Goal: Use online tool/utility: Use online tool/utility

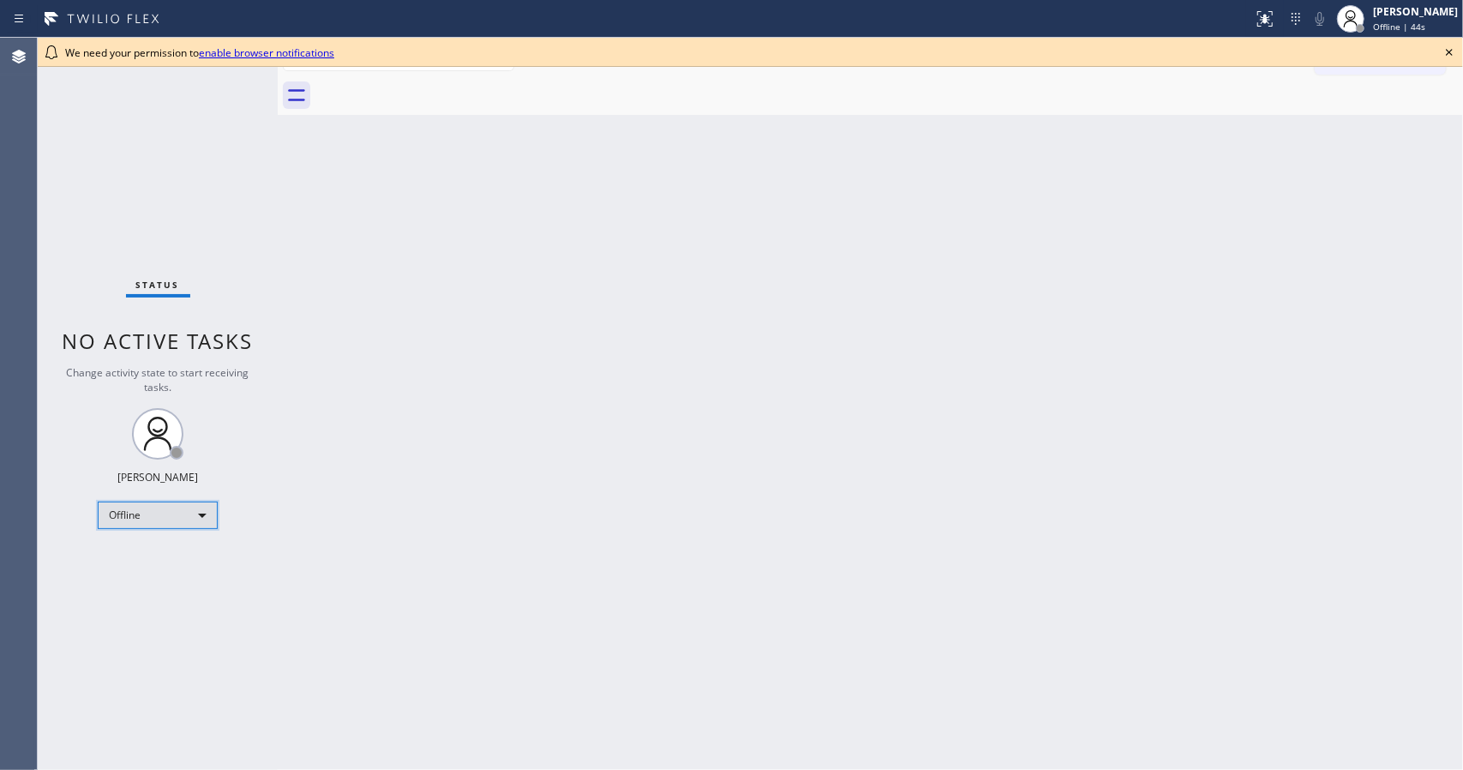
click at [206, 521] on div "Offline" at bounding box center [158, 514] width 120 height 27
click at [306, 508] on div at bounding box center [731, 385] width 1463 height 770
click at [300, 103] on icon at bounding box center [296, 94] width 27 height 27
click at [21, 20] on icon at bounding box center [19, 19] width 21 height 21
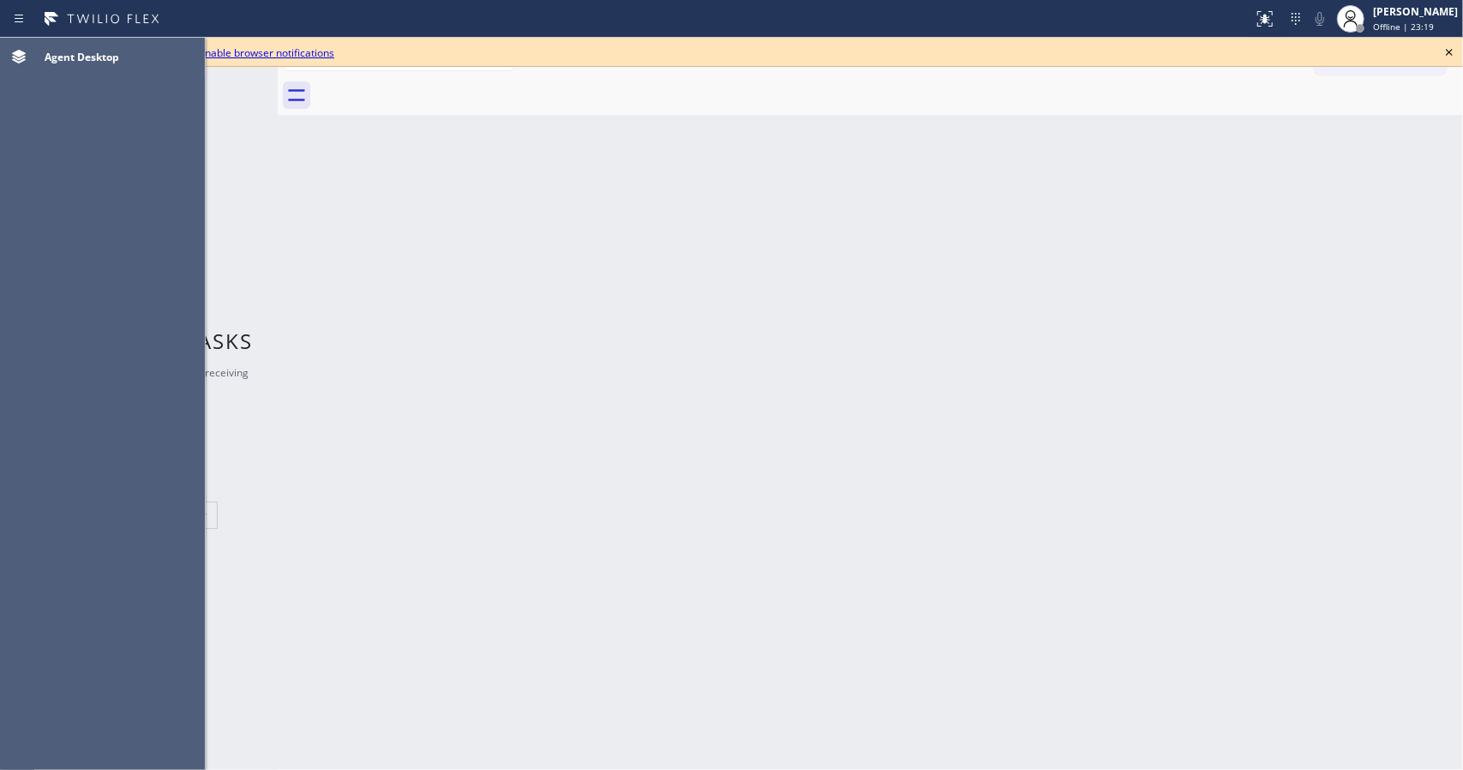
click at [729, 318] on div "Back to Dashboard Change Sender ID Customers Technicians Select a contact Outbo…" at bounding box center [870, 404] width 1185 height 732
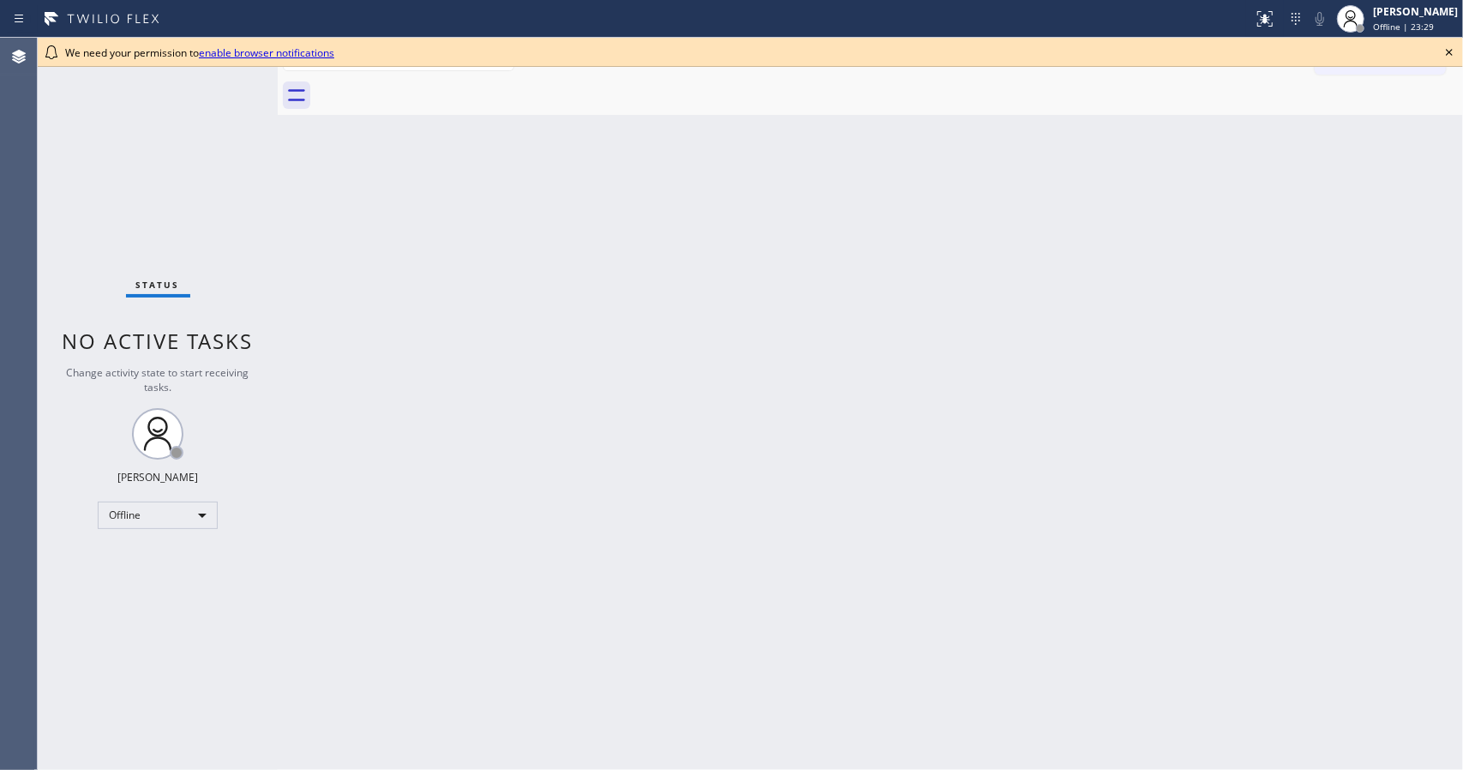
click at [292, 55] on link "enable browser notifications" at bounding box center [266, 52] width 135 height 15
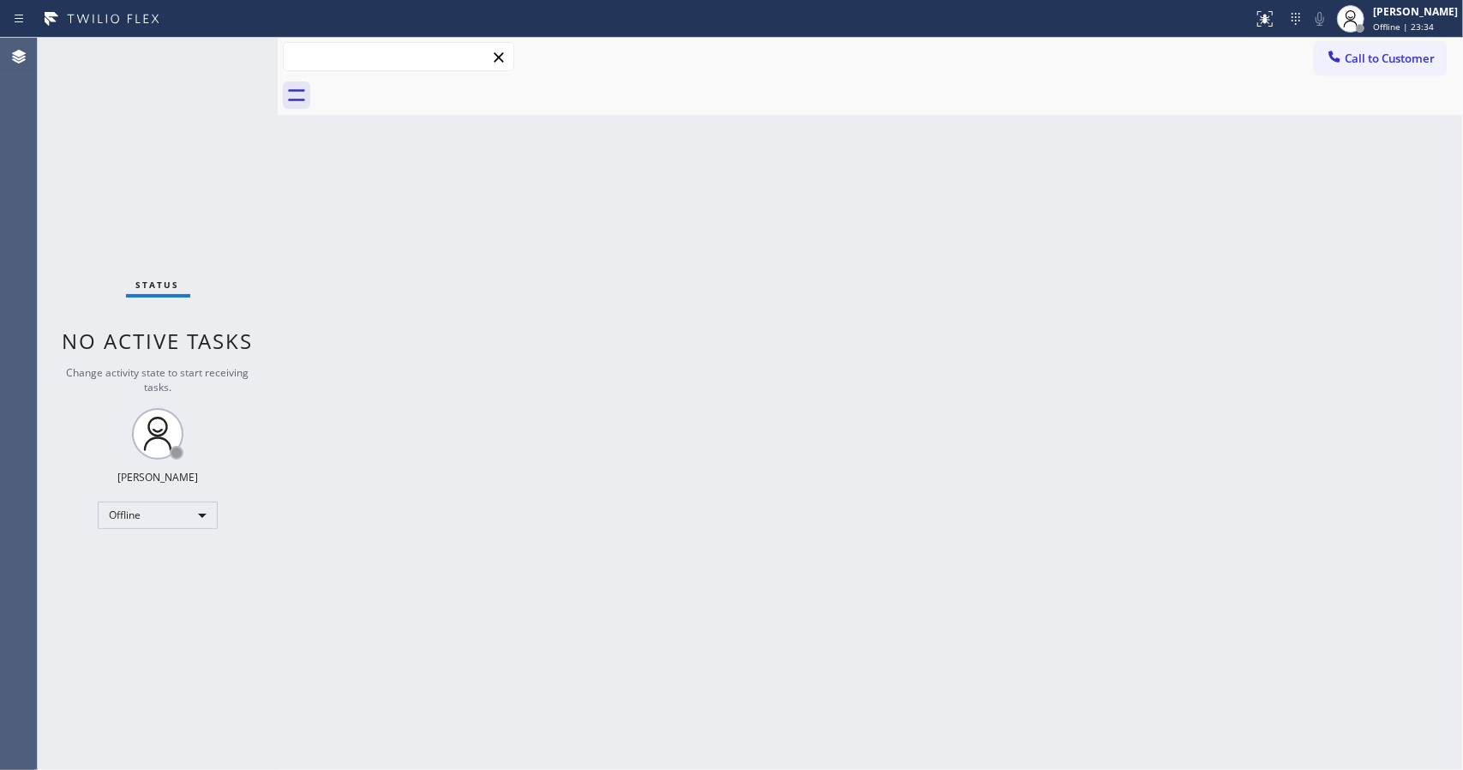
click at [394, 56] on input "text" at bounding box center [399, 56] width 230 height 27
type input "D"
type input "olex"
